Goal: Browse casually

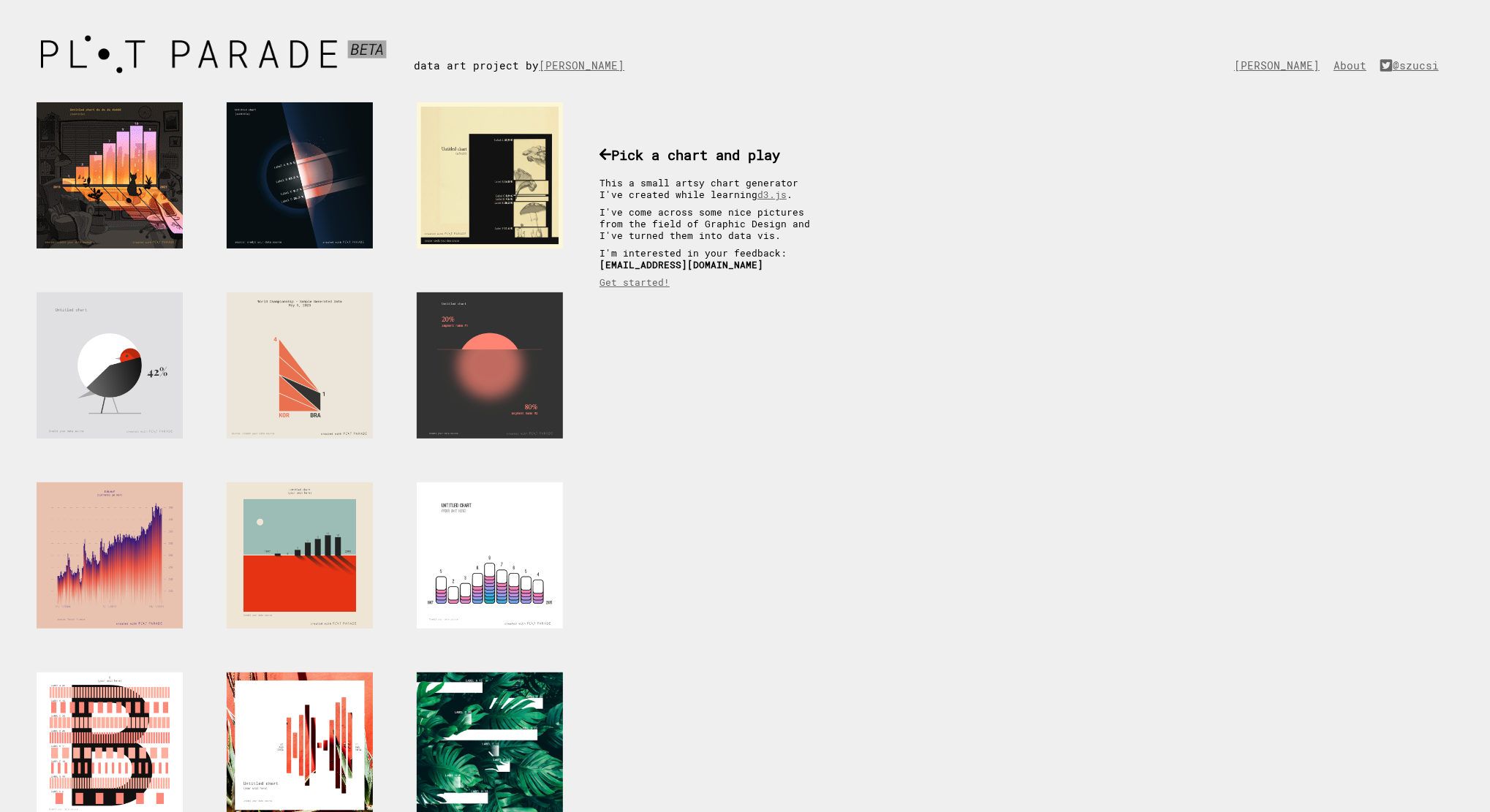
click at [97, 175] on div at bounding box center [109, 176] width 147 height 147
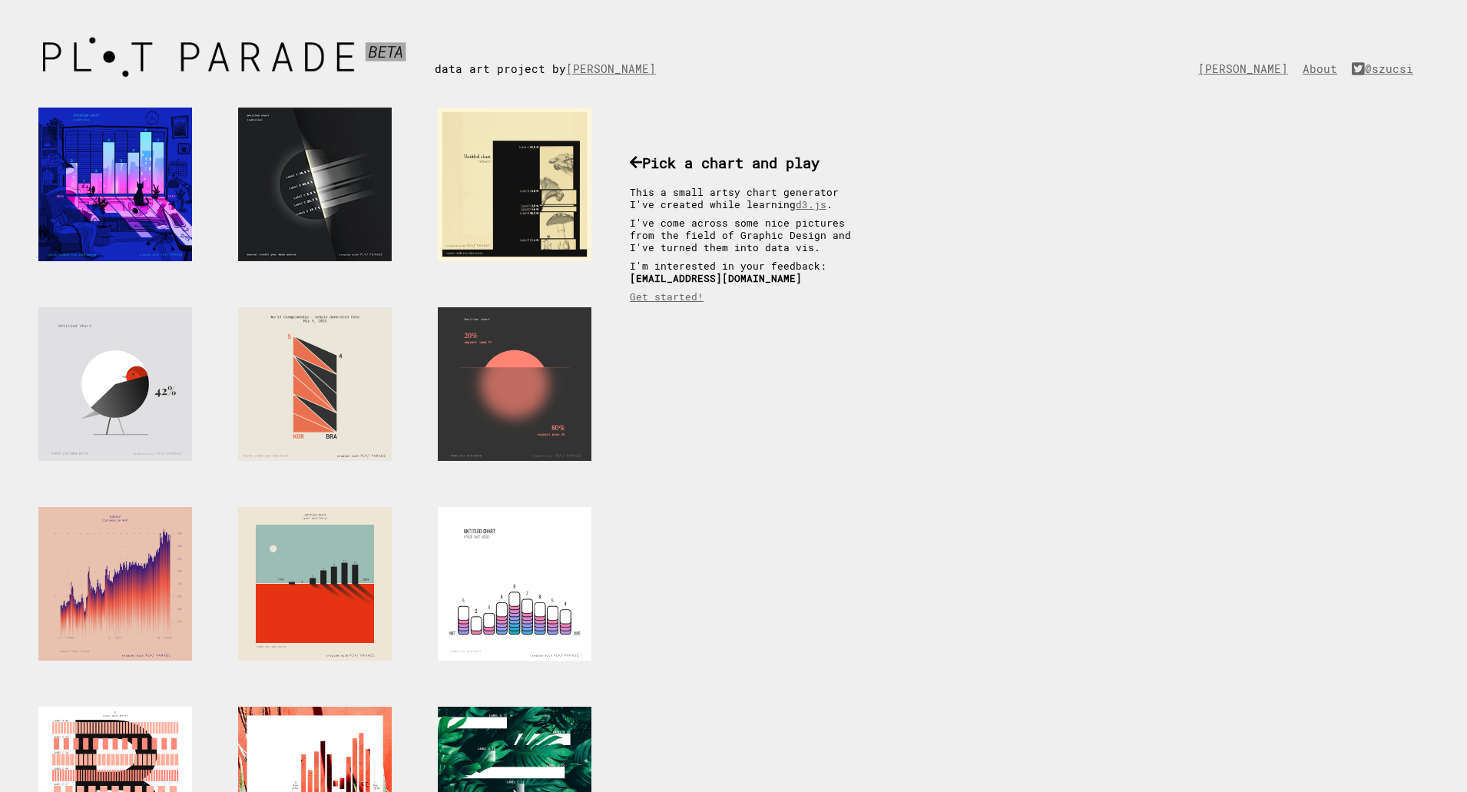
click at [313, 146] on div at bounding box center [315, 185] width 154 height 154
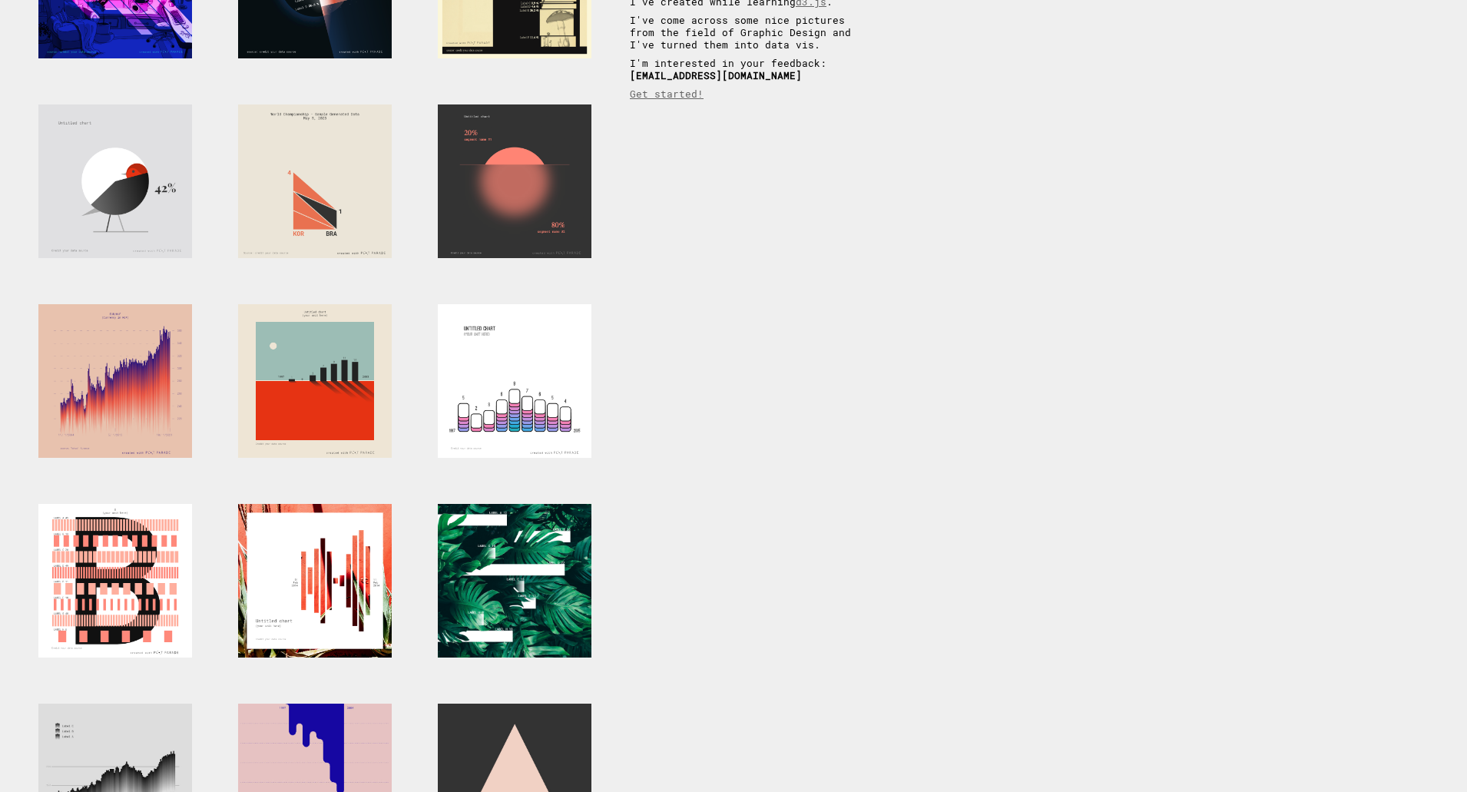
scroll to position [461, 0]
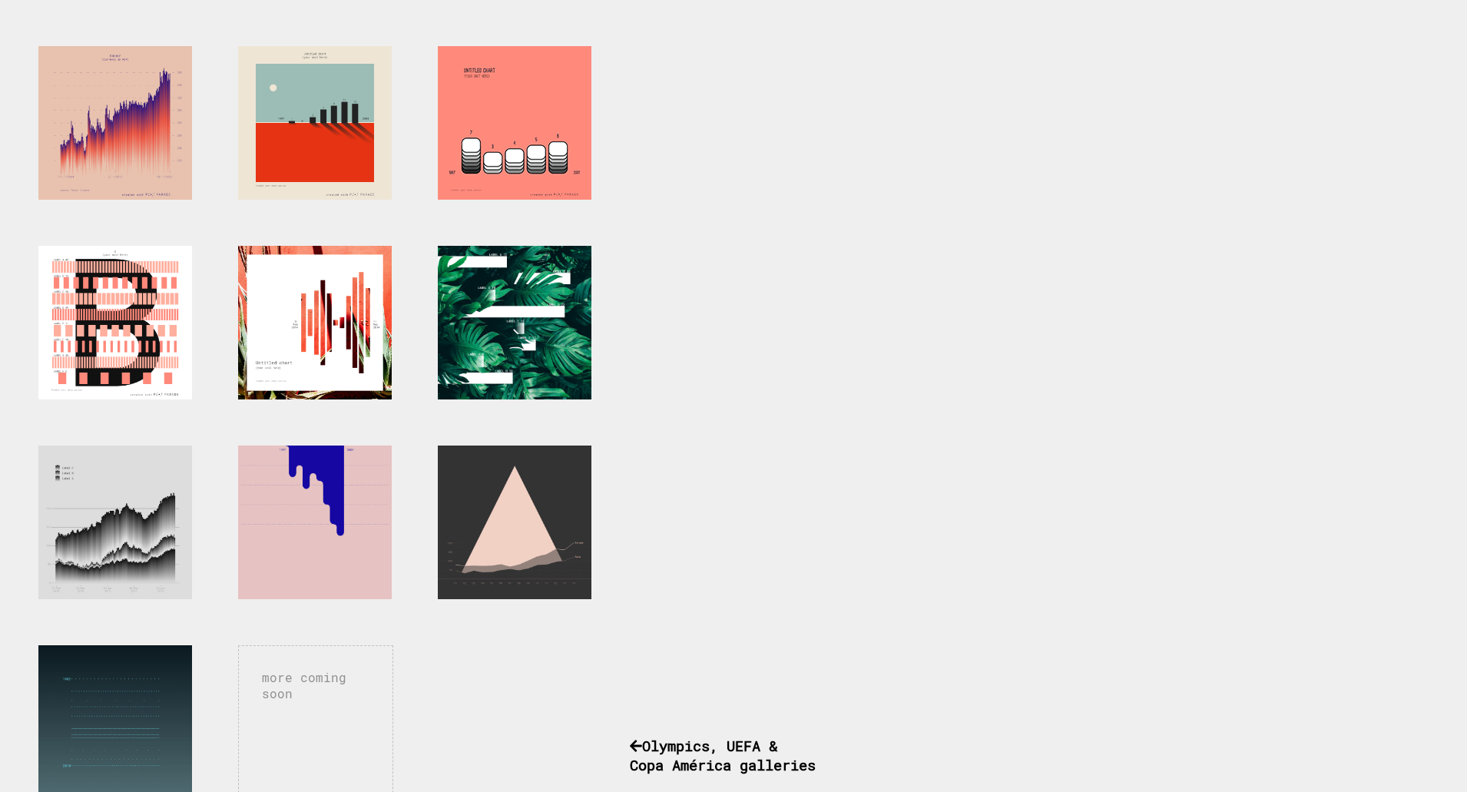
click at [533, 164] on div at bounding box center [515, 123] width 154 height 154
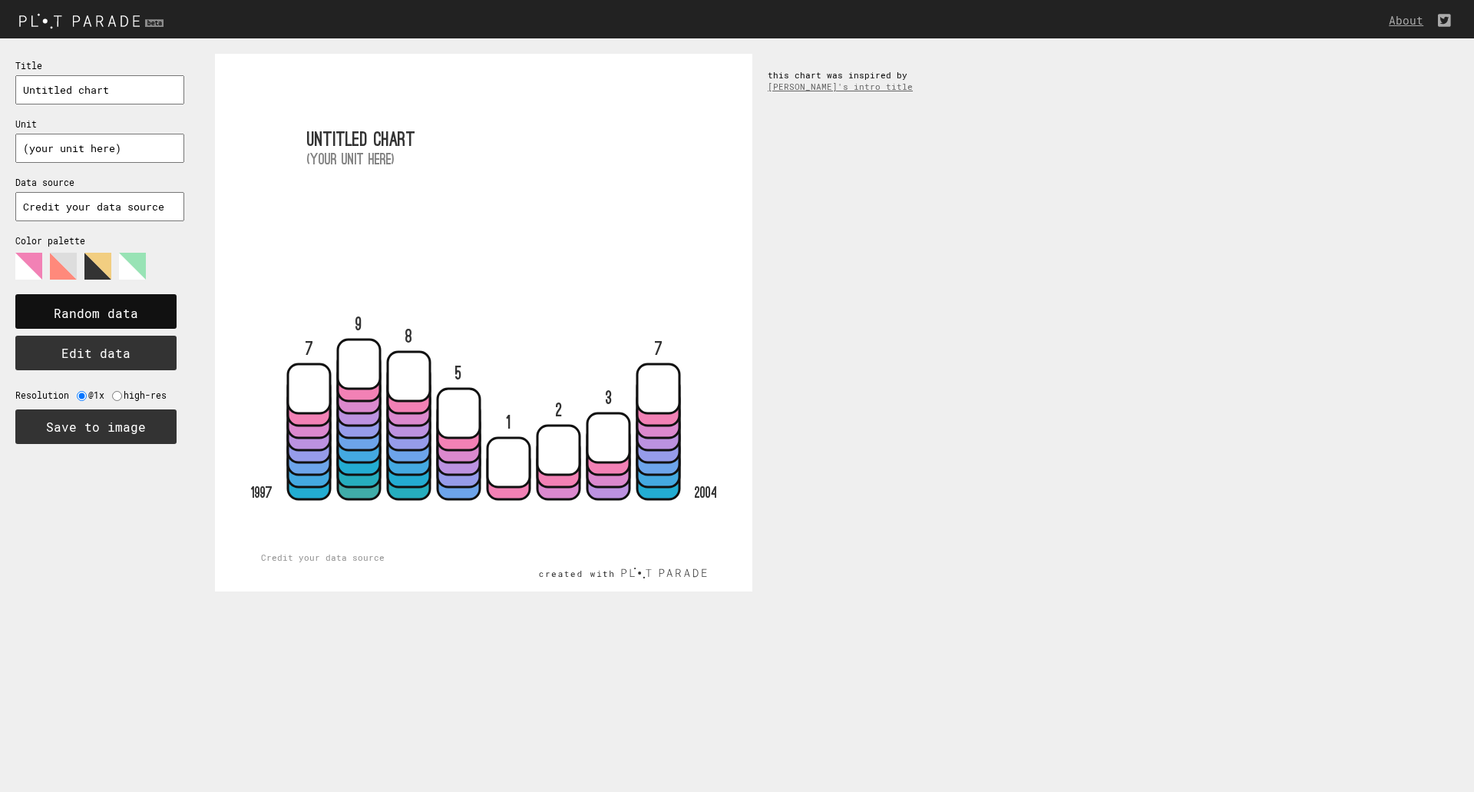
click at [166, 316] on rect at bounding box center [95, 311] width 161 height 35
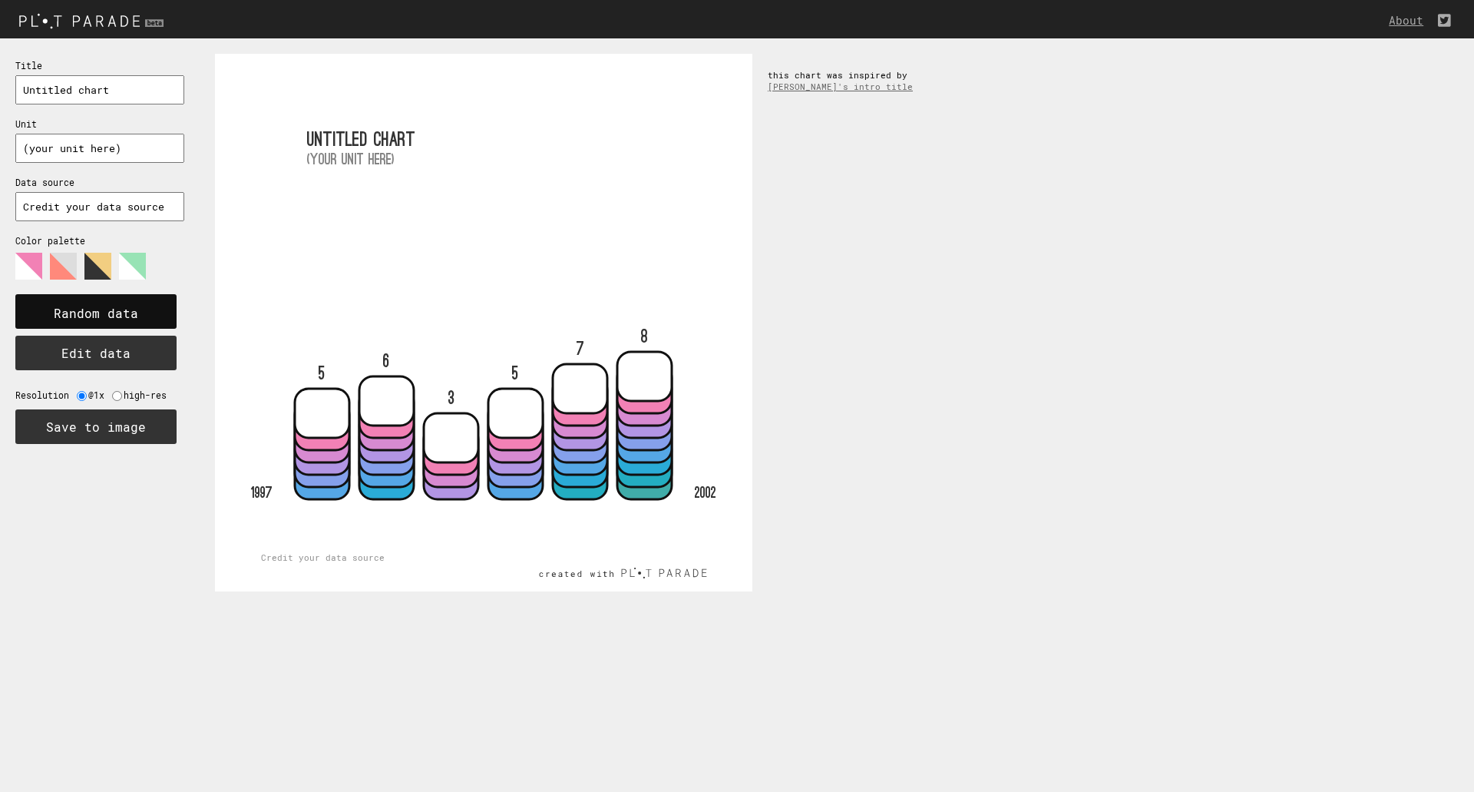
click at [166, 316] on rect at bounding box center [95, 311] width 161 height 35
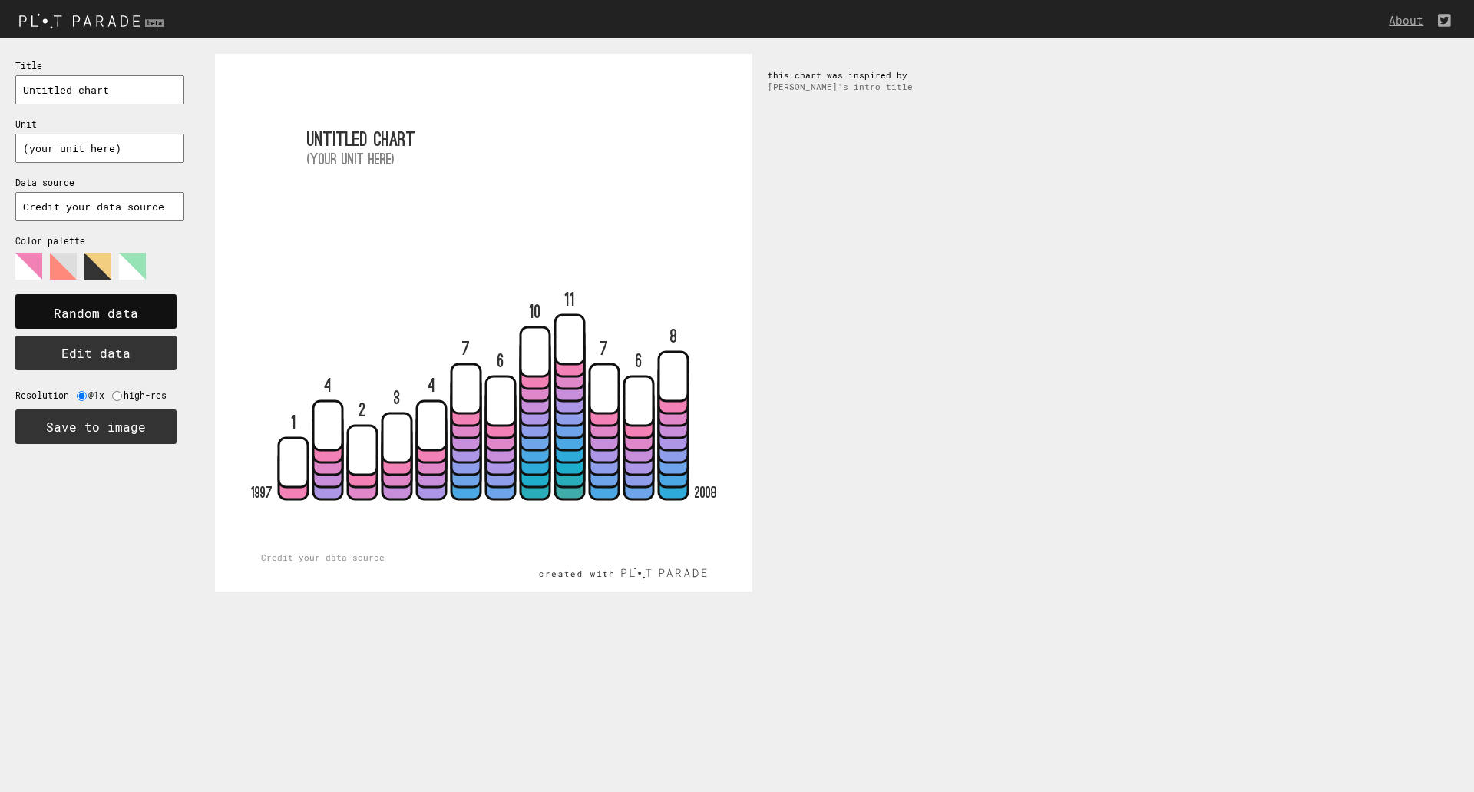
click at [166, 316] on rect at bounding box center [95, 311] width 161 height 35
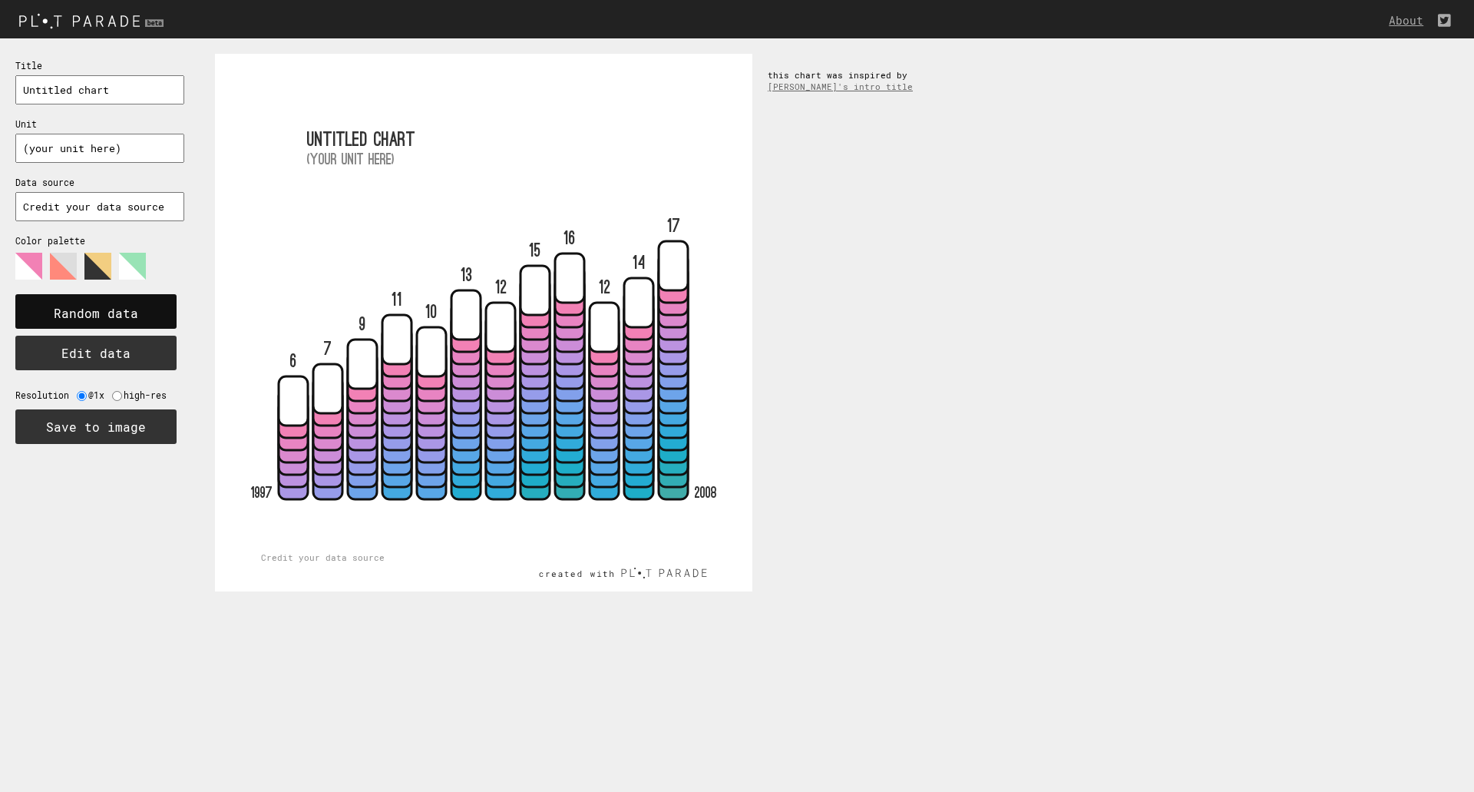
click at [166, 316] on rect at bounding box center [95, 311] width 161 height 35
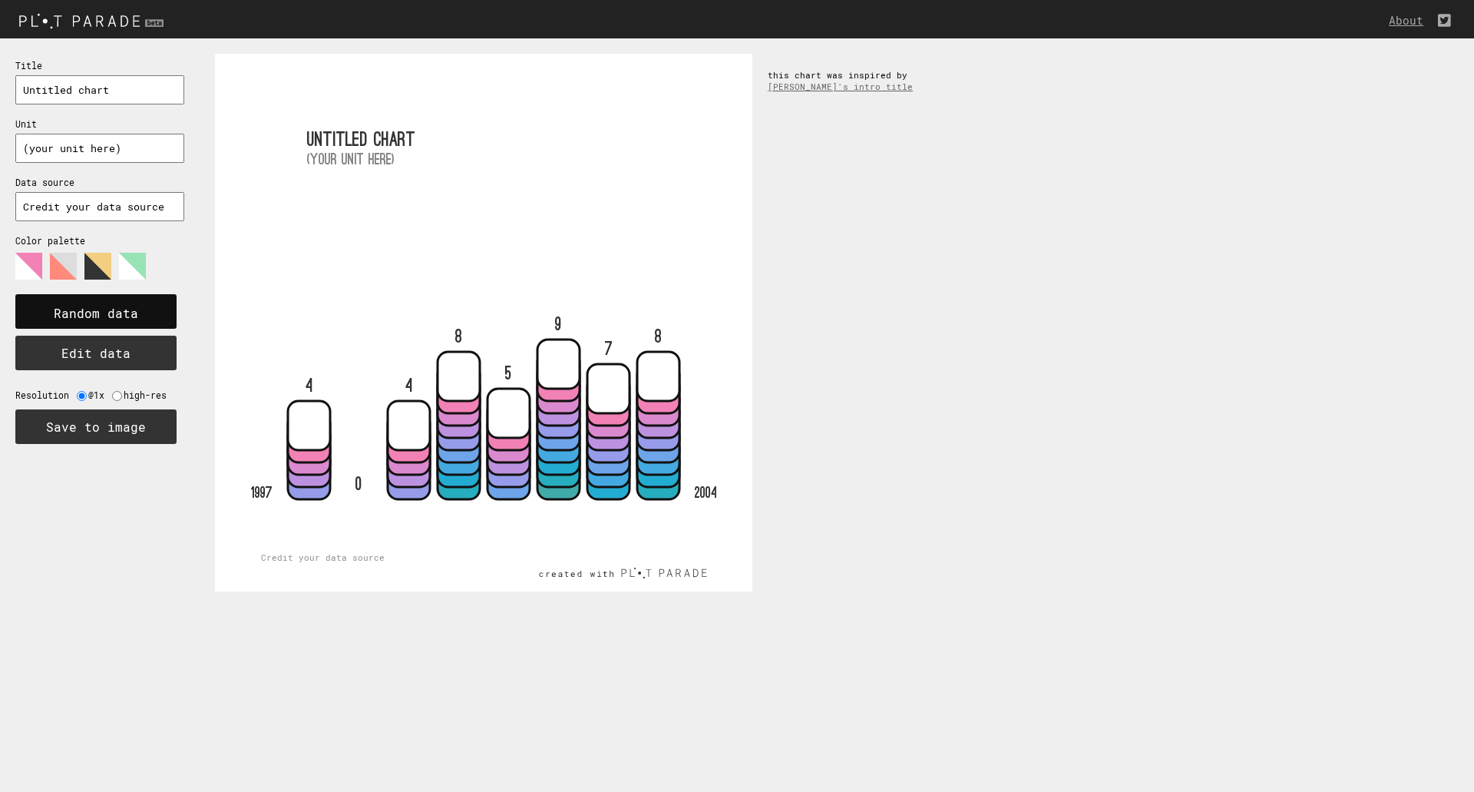
click at [166, 316] on rect at bounding box center [95, 311] width 161 height 35
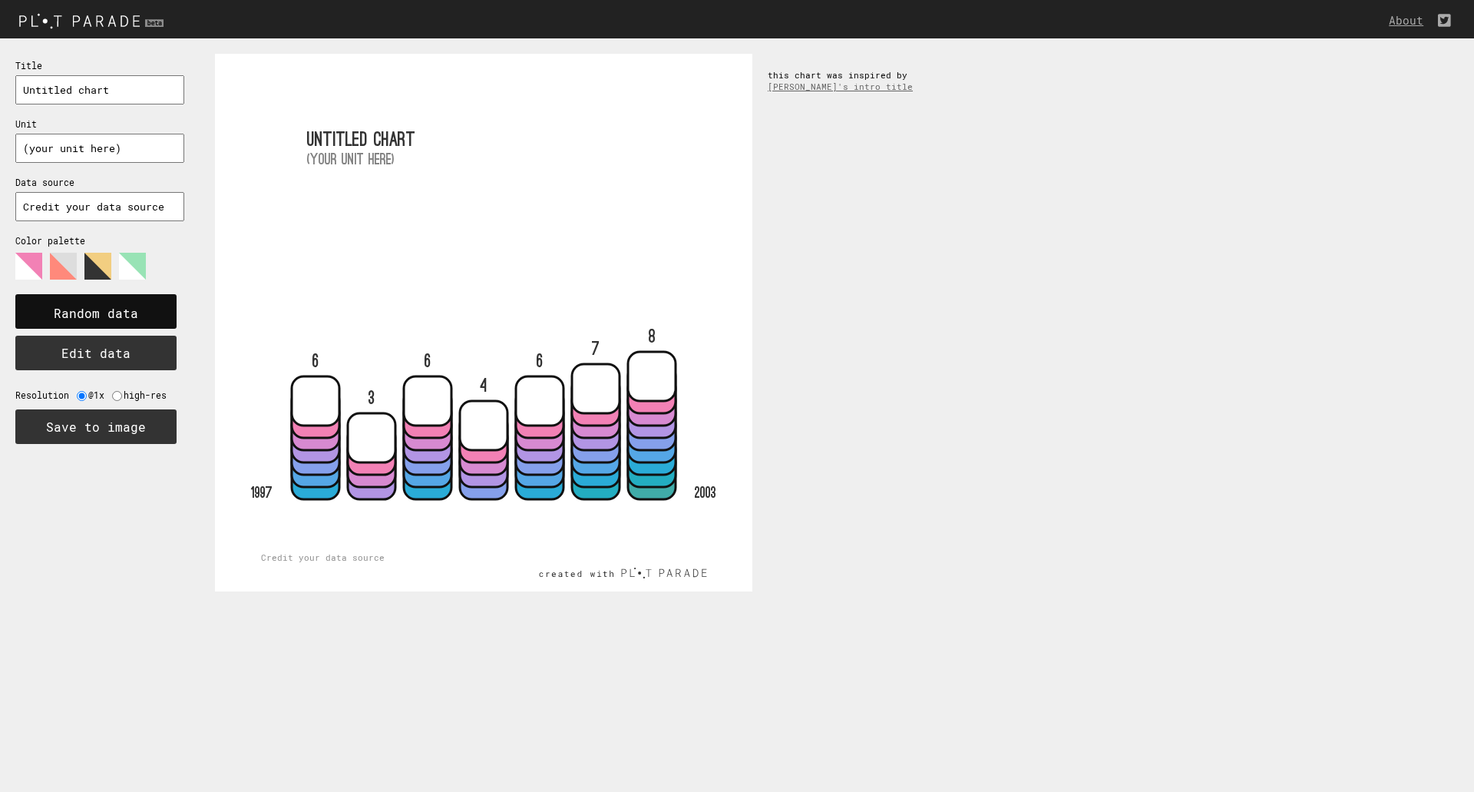
click at [166, 316] on rect at bounding box center [95, 311] width 161 height 35
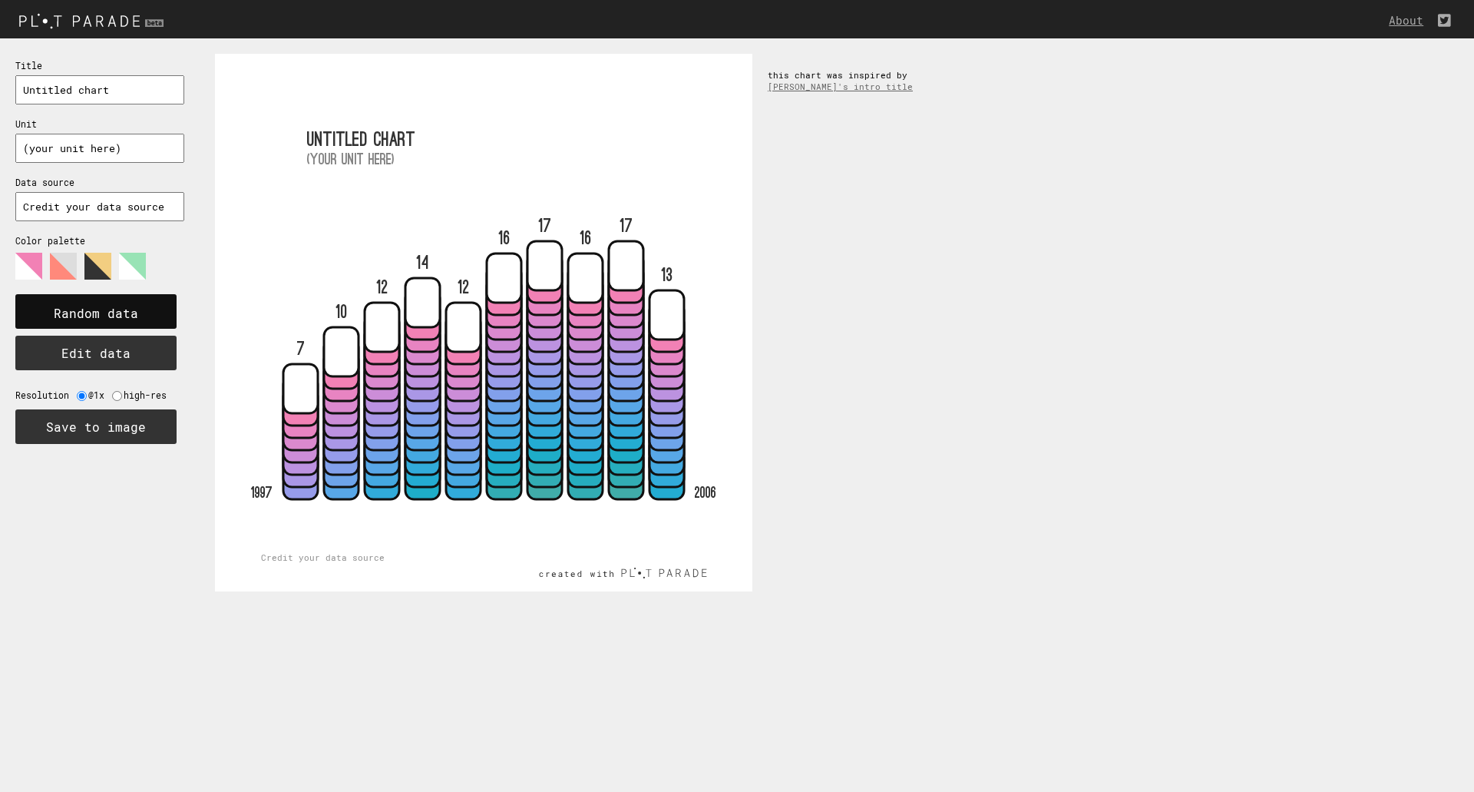
click at [166, 316] on rect at bounding box center [95, 311] width 161 height 35
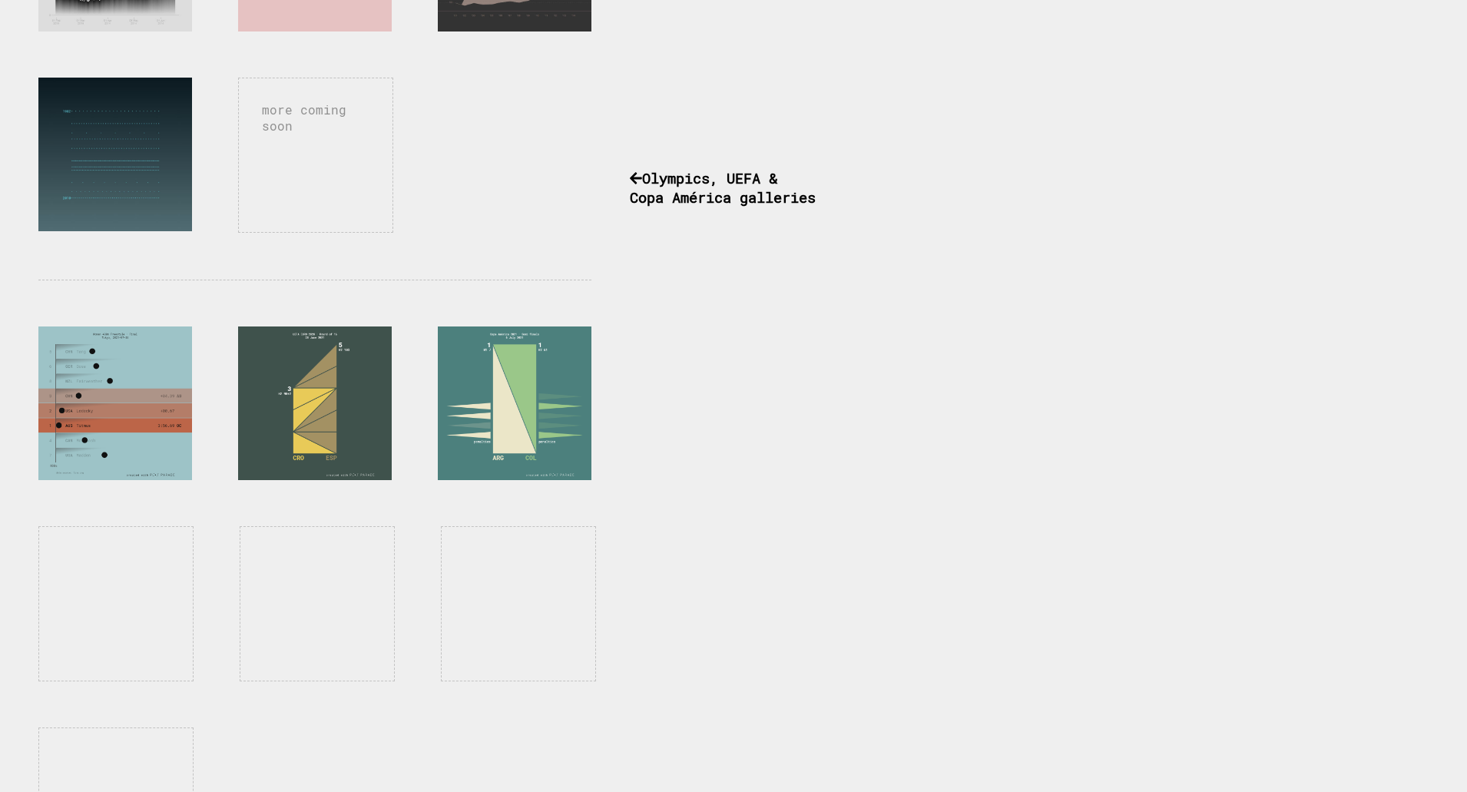
scroll to position [1142, 0]
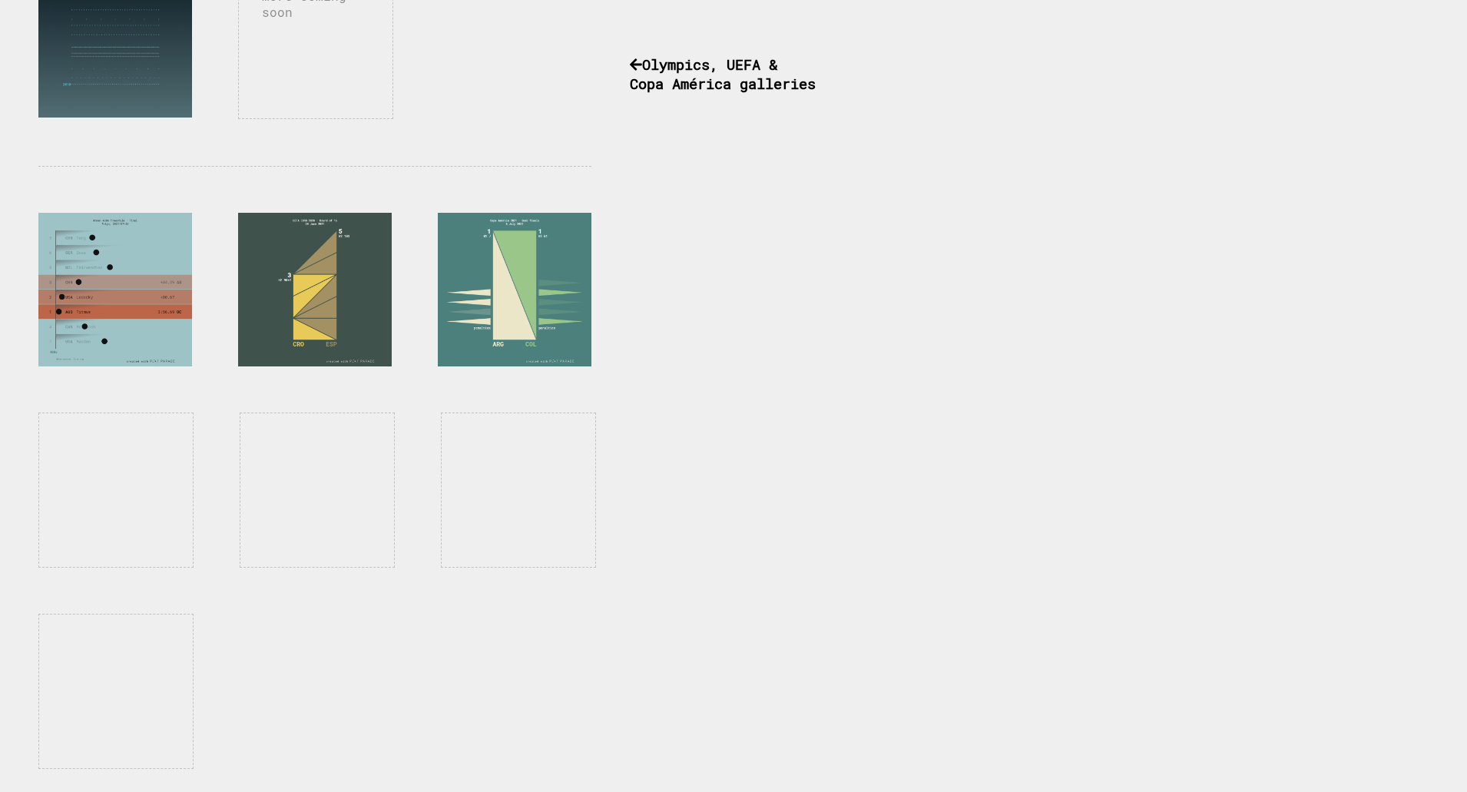
drag, startPoint x: 939, startPoint y: 255, endPoint x: 425, endPoint y: 160, distance: 523.3
